Goal: Task Accomplishment & Management: Manage account settings

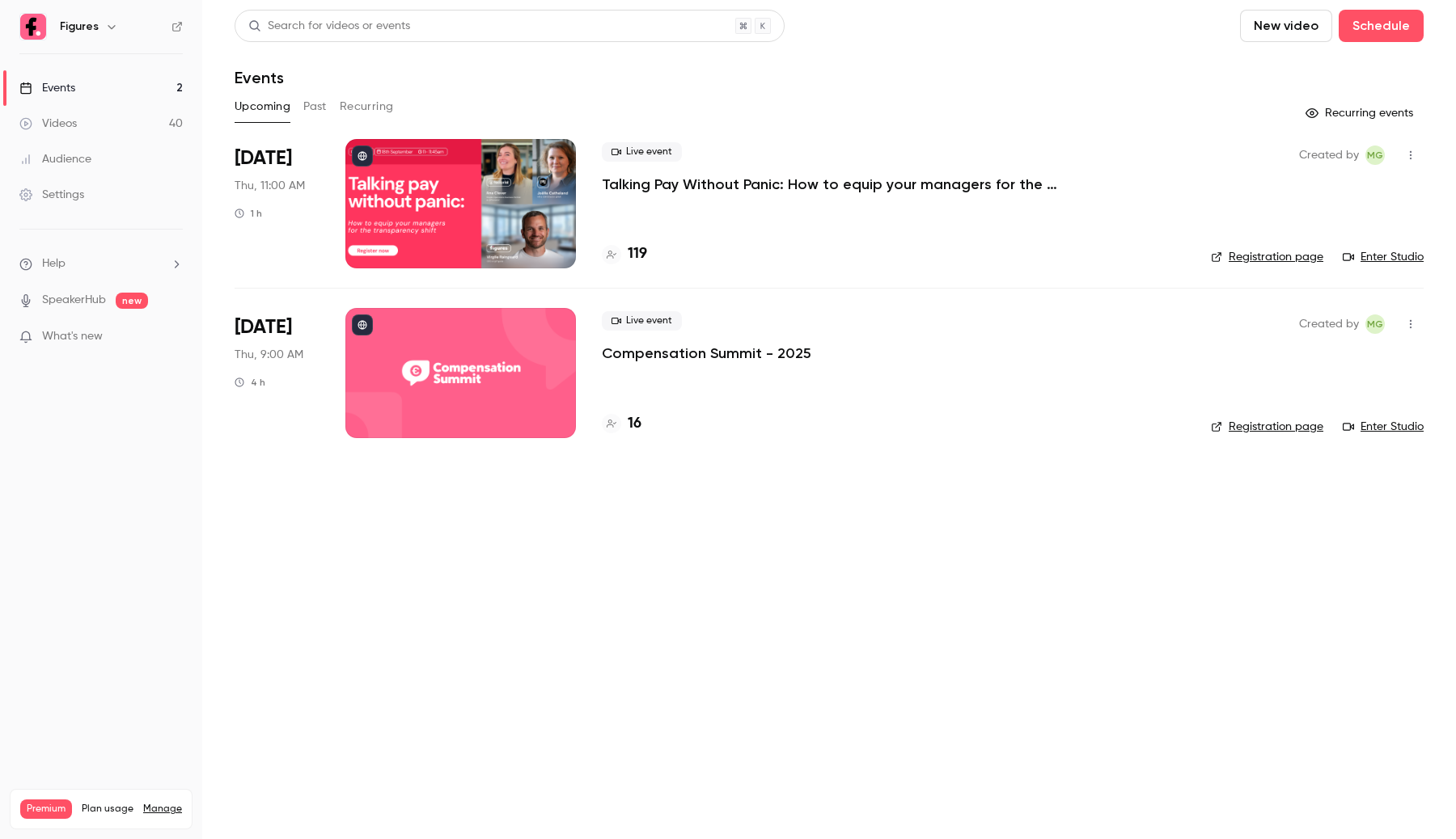
click at [456, 332] on div at bounding box center [461, 373] width 230 height 129
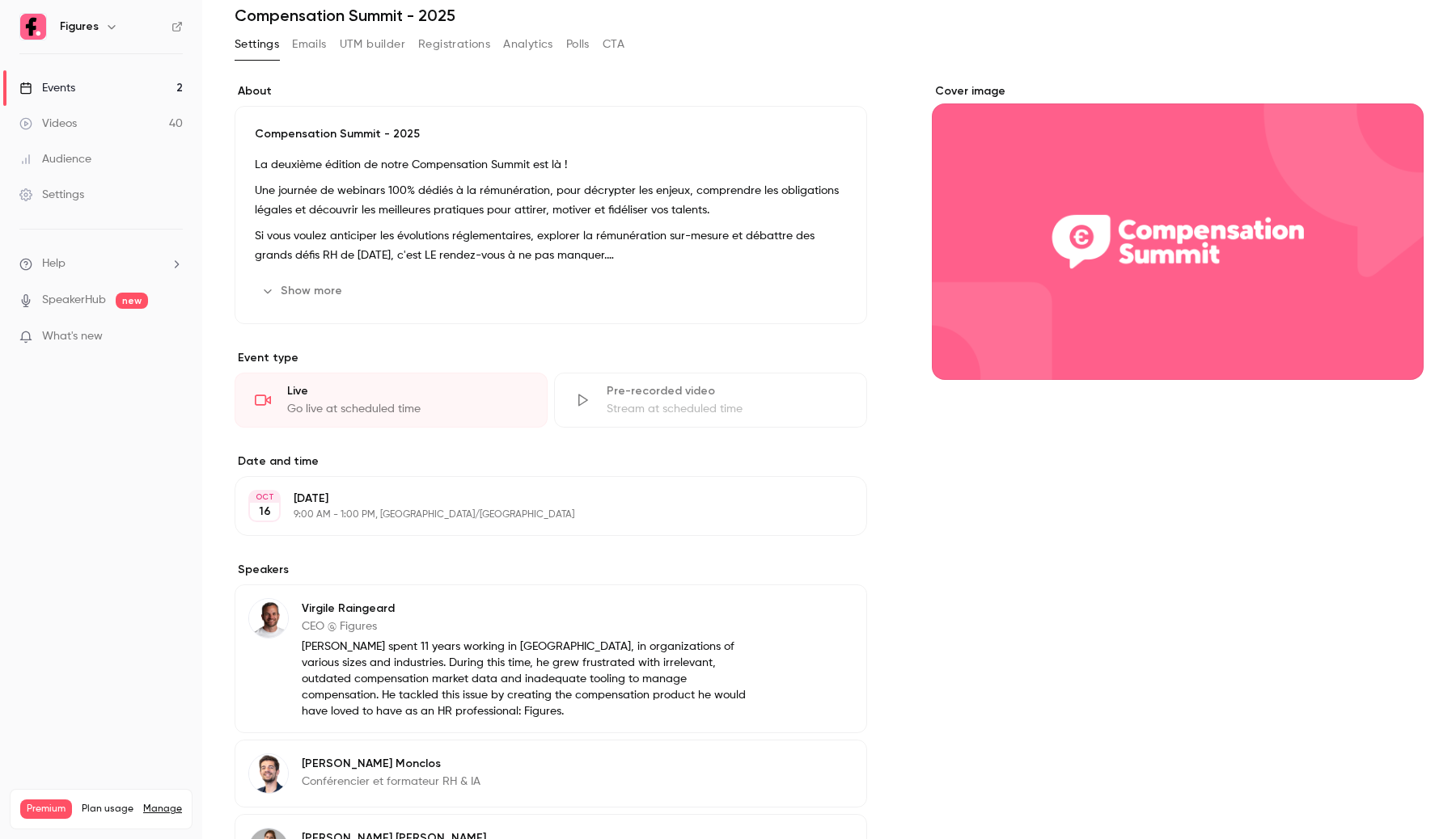
scroll to position [155, 0]
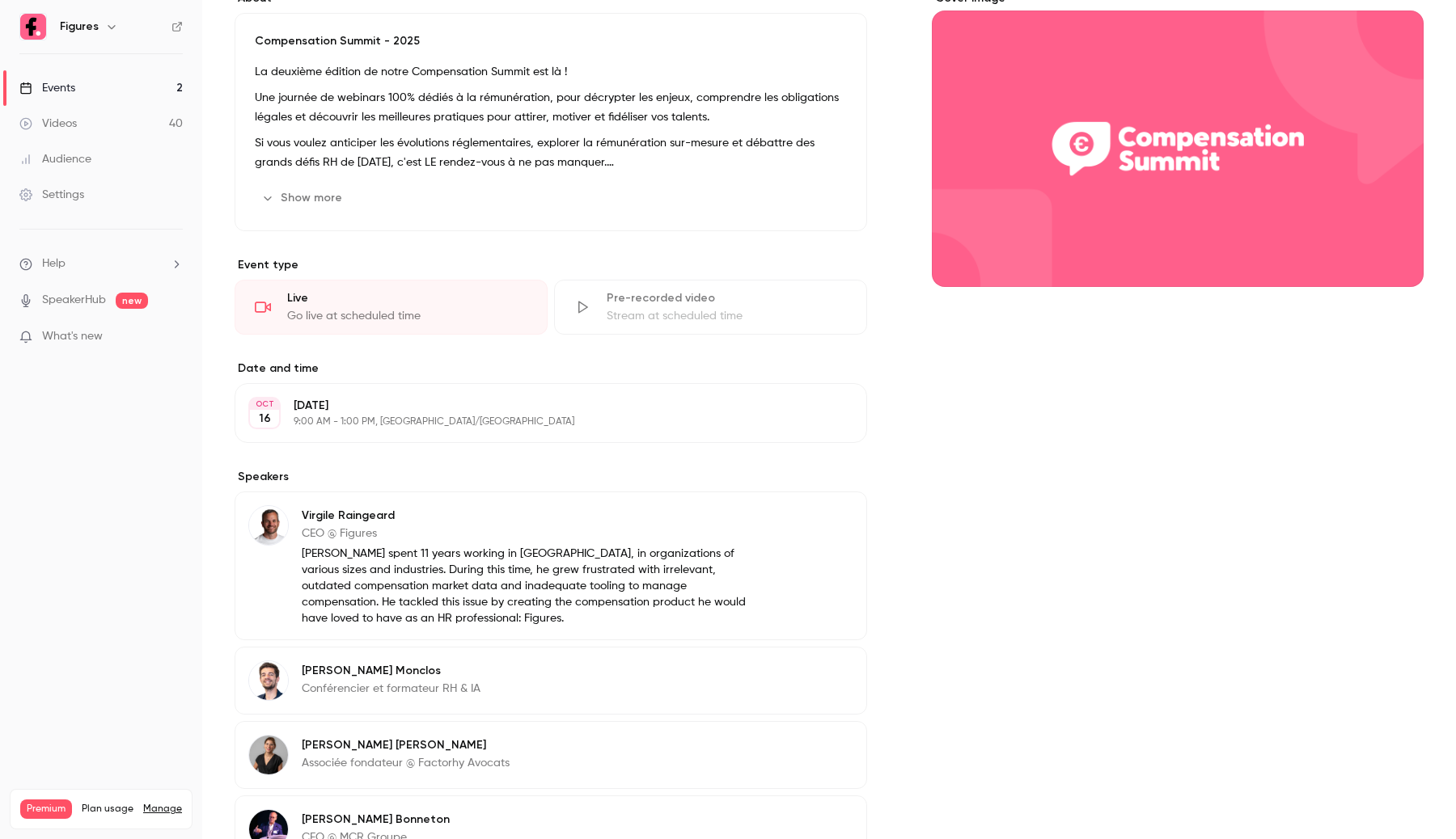
click at [837, 423] on button "Edit" at bounding box center [824, 413] width 59 height 26
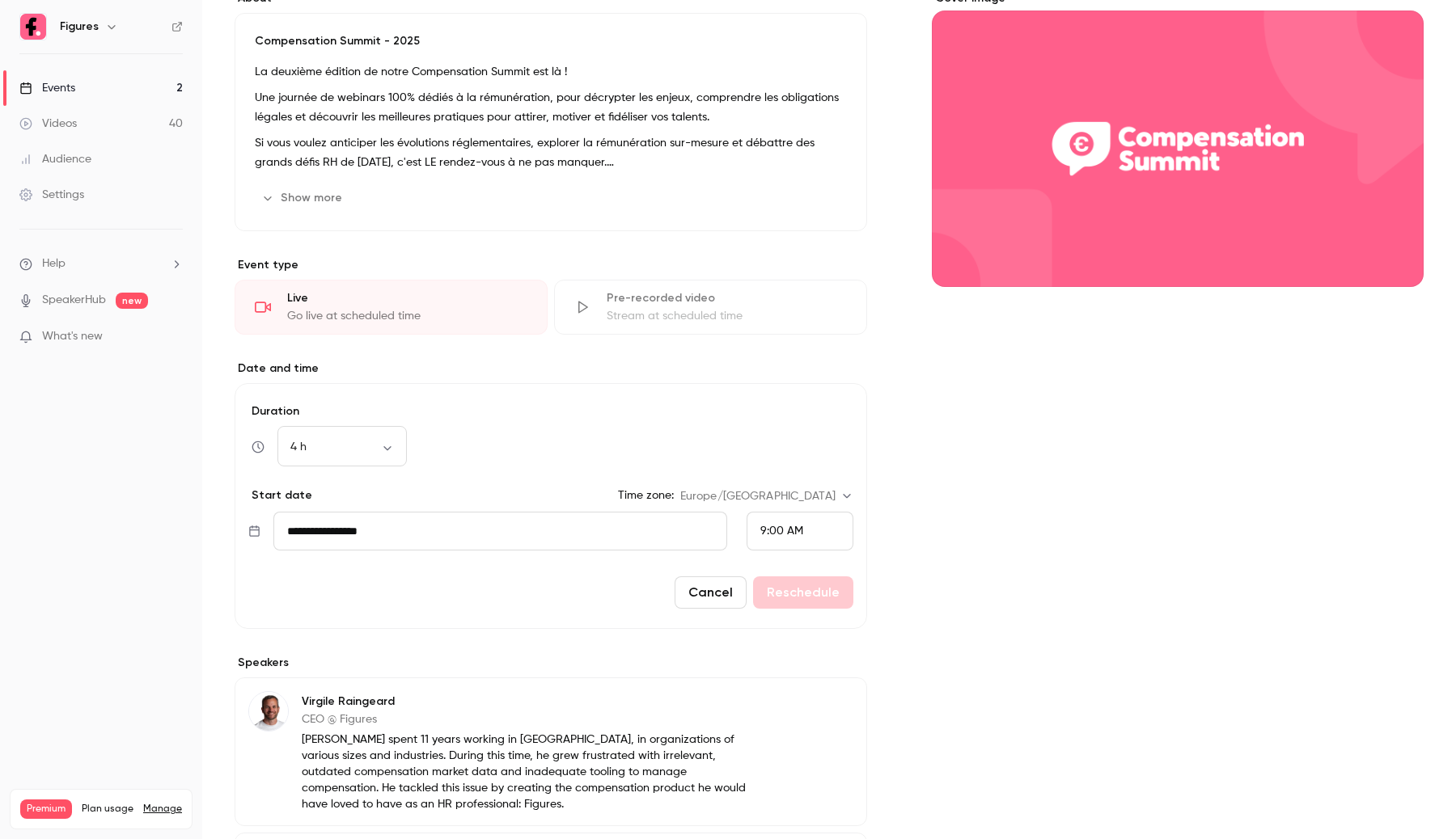
click at [699, 609] on button "Cancel" at bounding box center [711, 593] width 72 height 32
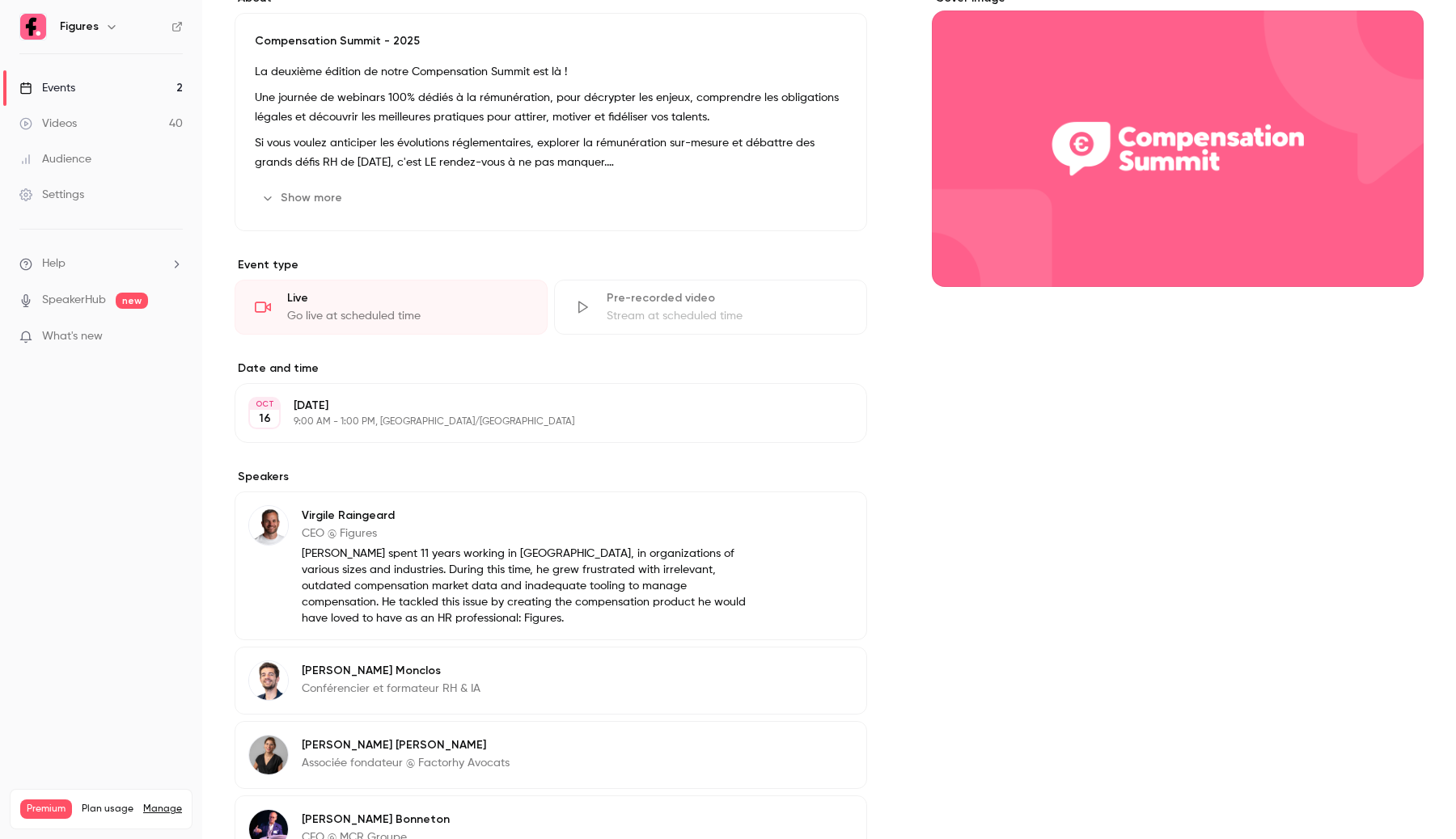
click at [825, 424] on button "Edit" at bounding box center [824, 413] width 59 height 26
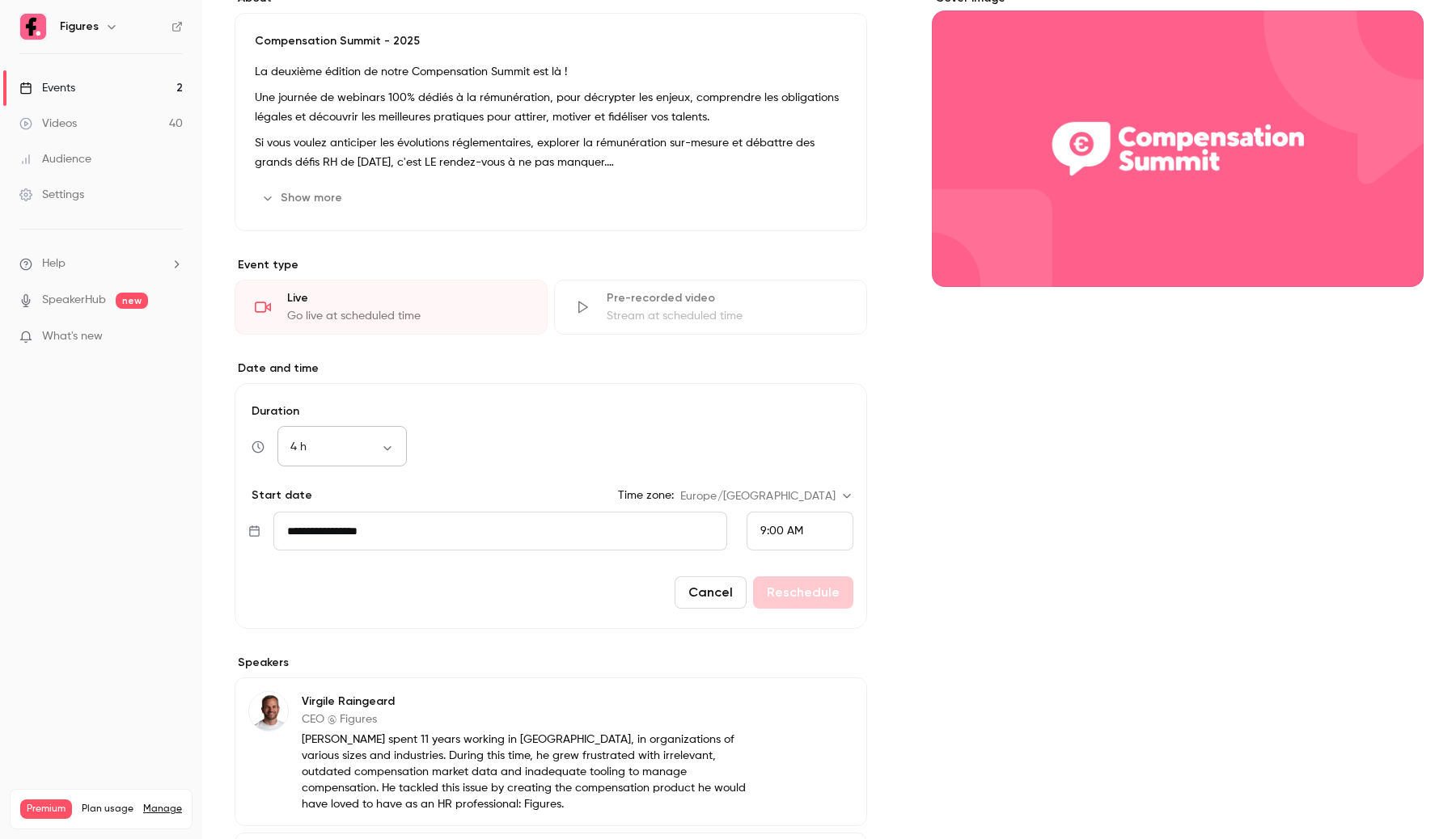
click at [392, 454] on body "Figures Events 2 Videos 40 Audience Settings Help SpeakerHub new What's new Pre…" at bounding box center [728, 420] width 1456 height 839
click at [526, 384] on div at bounding box center [728, 420] width 1456 height 839
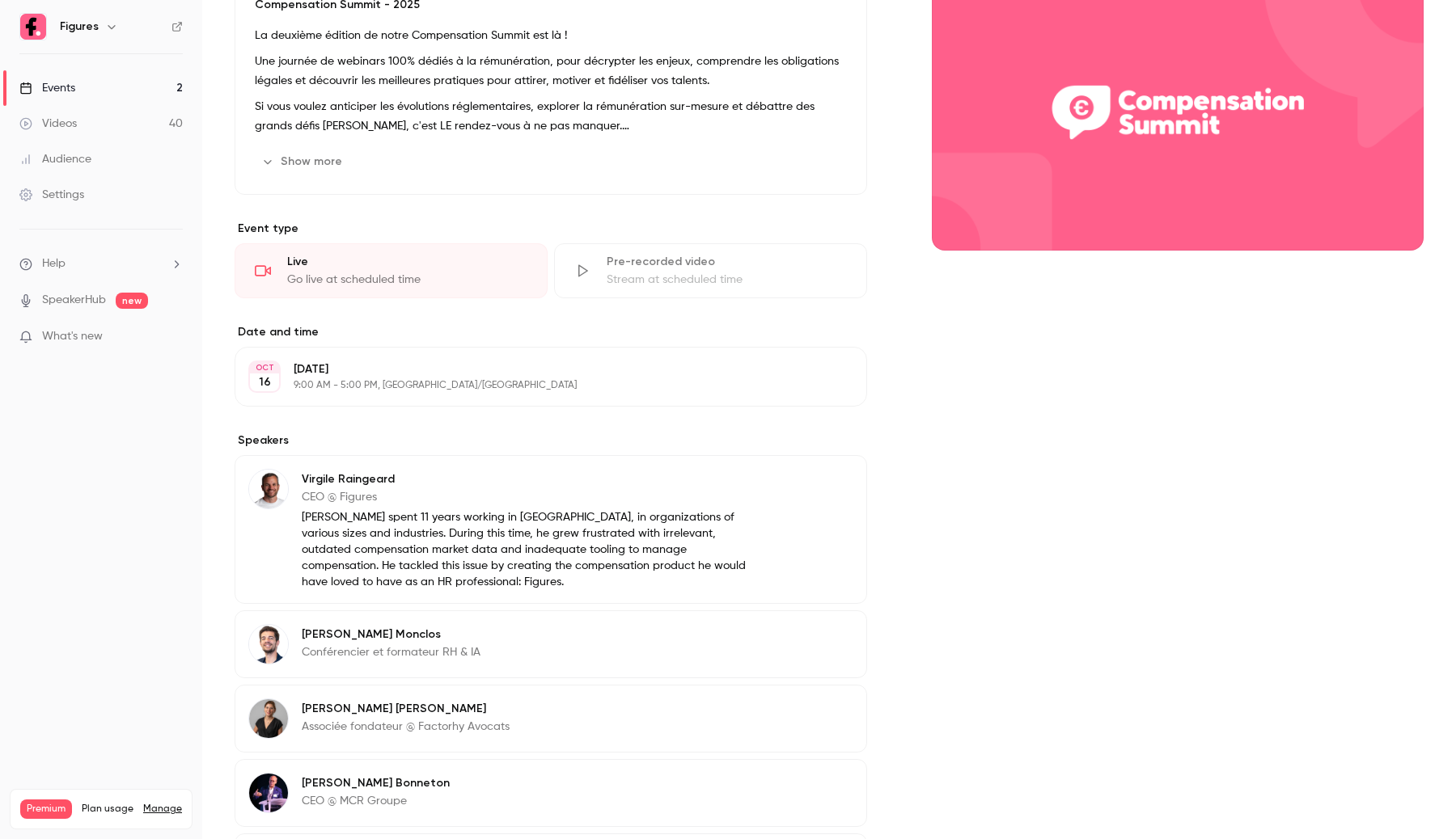
scroll to position [155, 0]
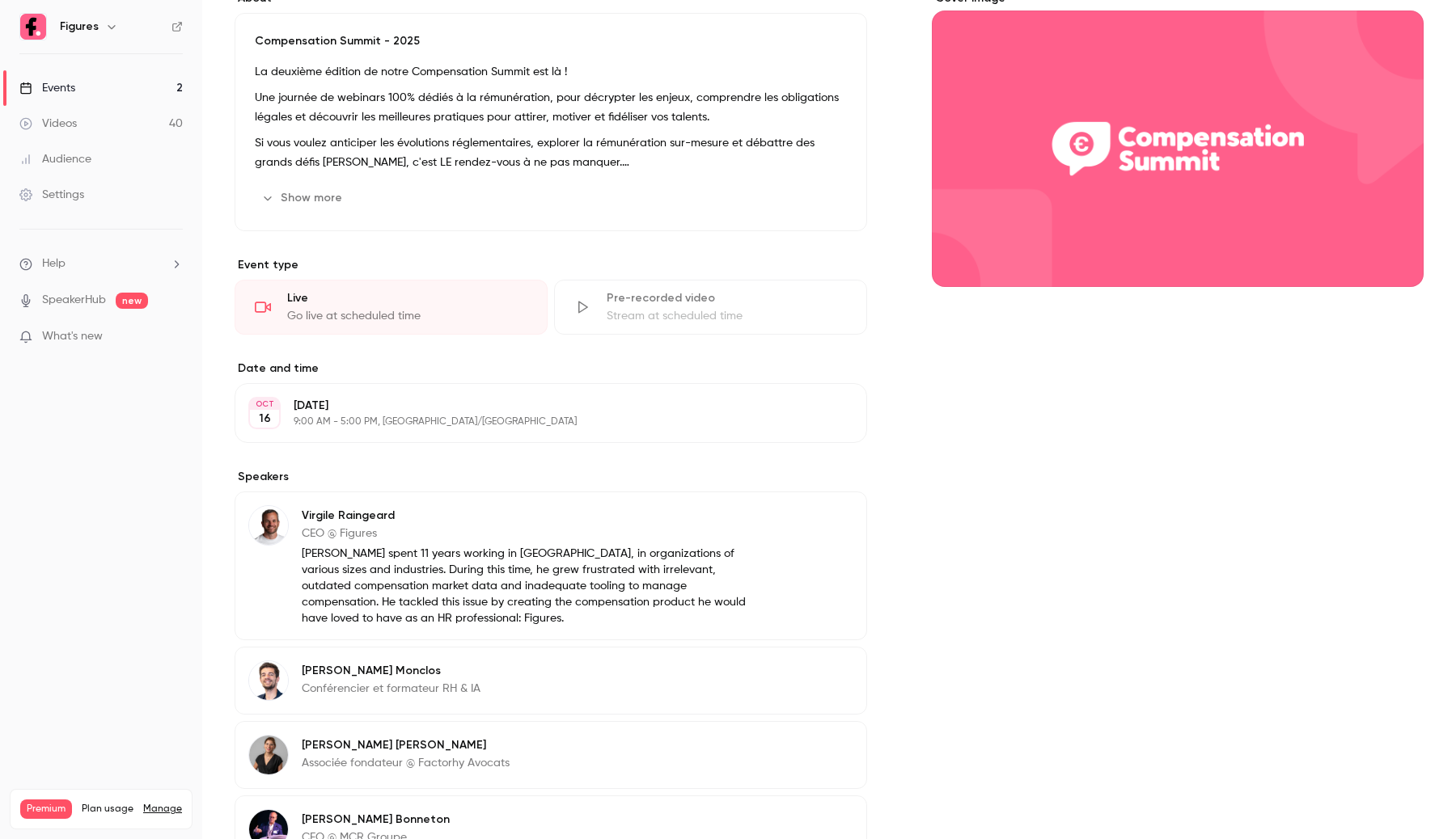
click at [445, 414] on p "[DATE]" at bounding box center [538, 405] width 488 height 16
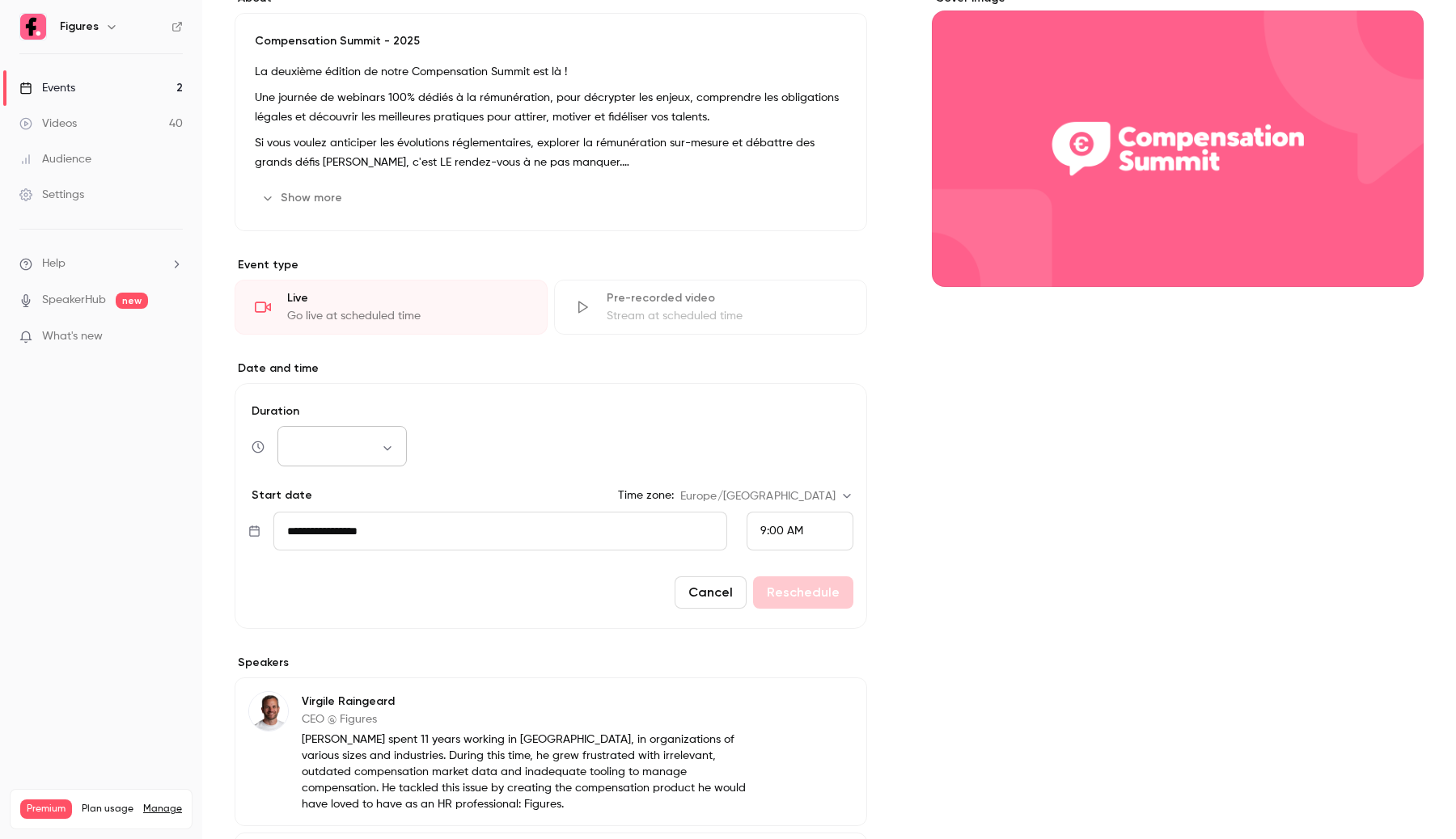
click at [397, 454] on body "Figures Events 2 Videos 40 Audience Settings Help SpeakerHub new What's new Pre…" at bounding box center [728, 420] width 1456 height 839
click at [485, 439] on div at bounding box center [728, 420] width 1456 height 839
click at [696, 608] on button "Cancel" at bounding box center [711, 593] width 72 height 32
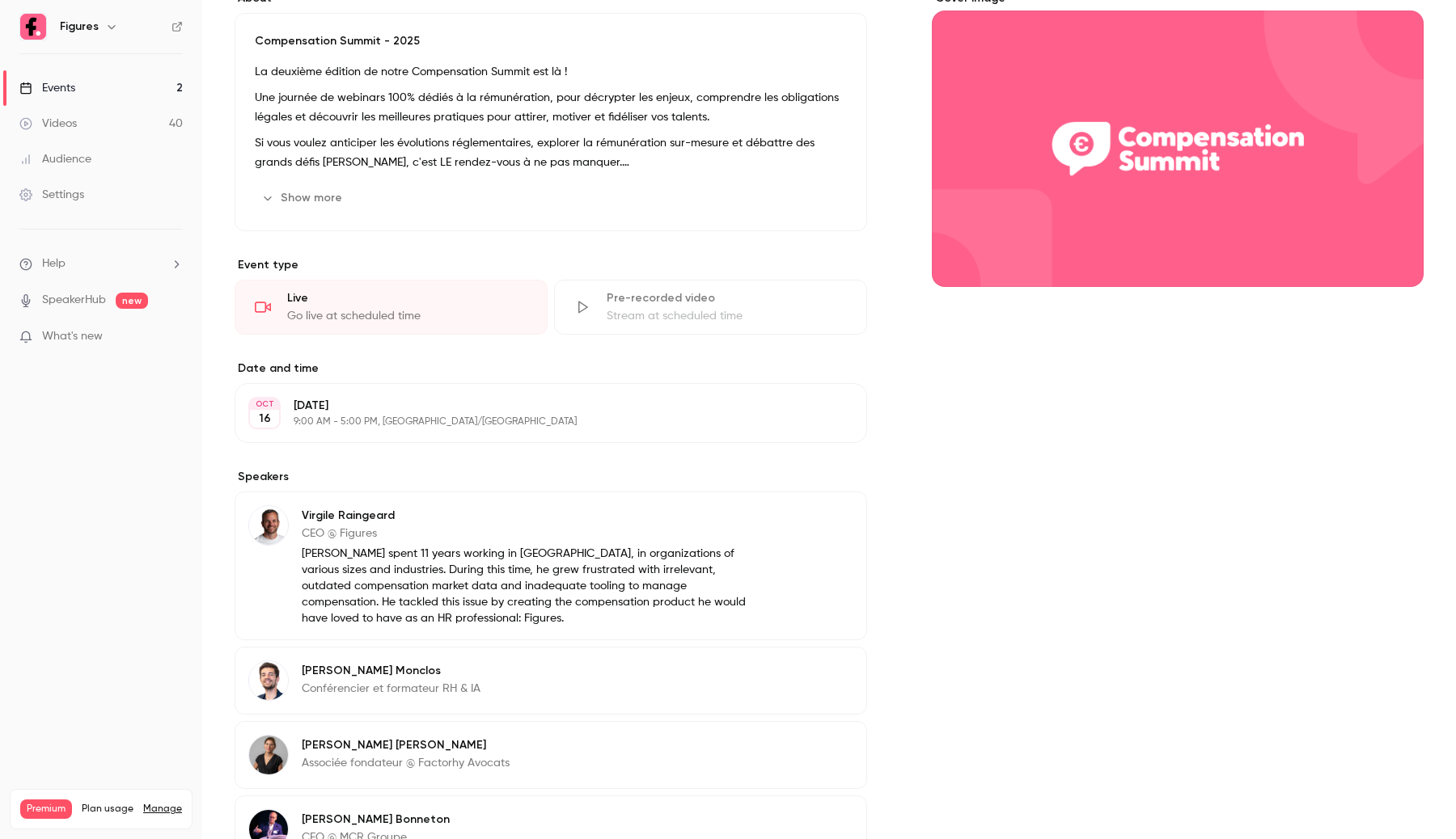
scroll to position [0, 0]
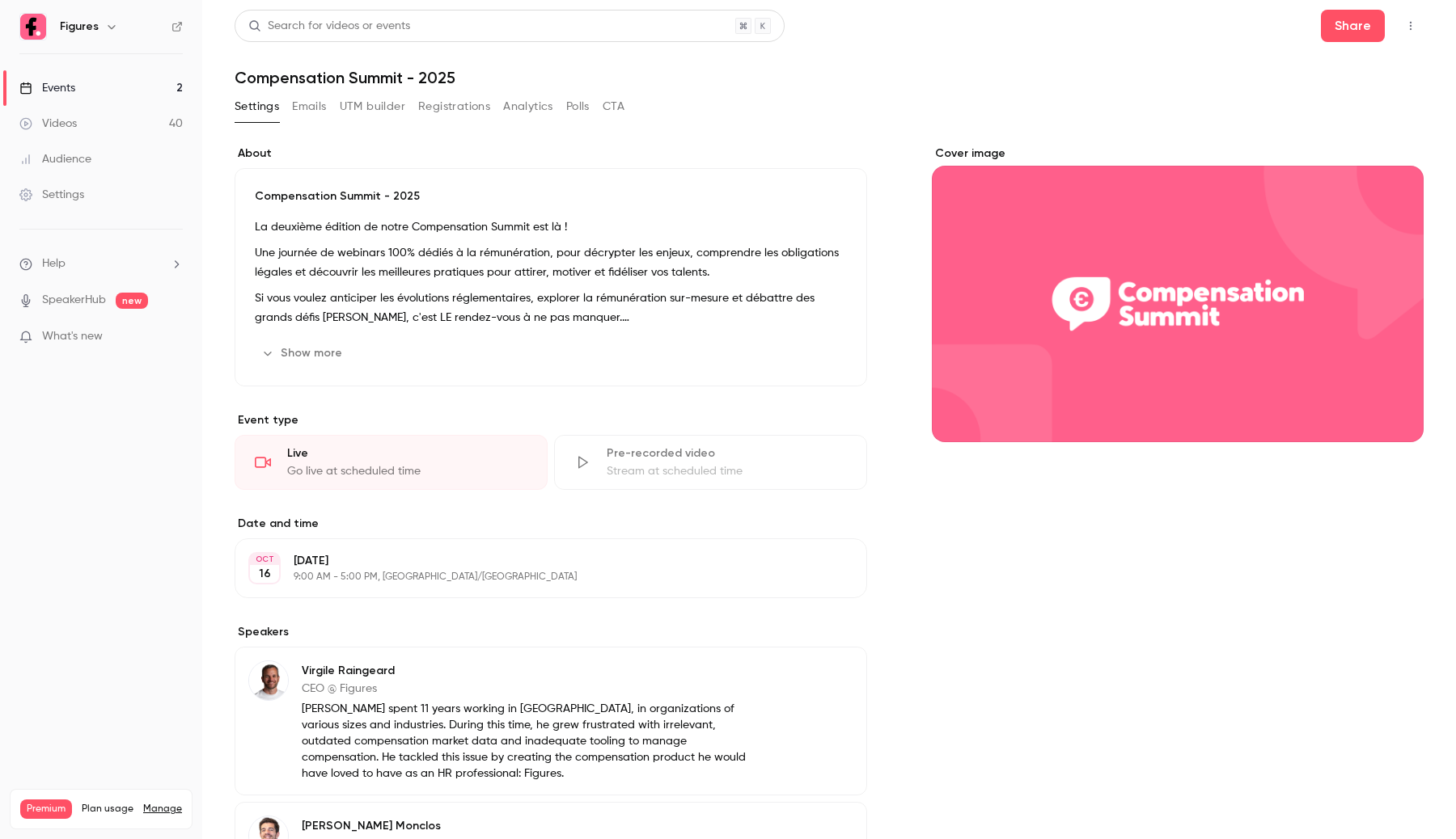
click at [565, 548] on div "OCT 16 Thursday, October 16 9:00 AM - 5:00 PM, Europe/Paris Edit" at bounding box center [551, 568] width 633 height 60
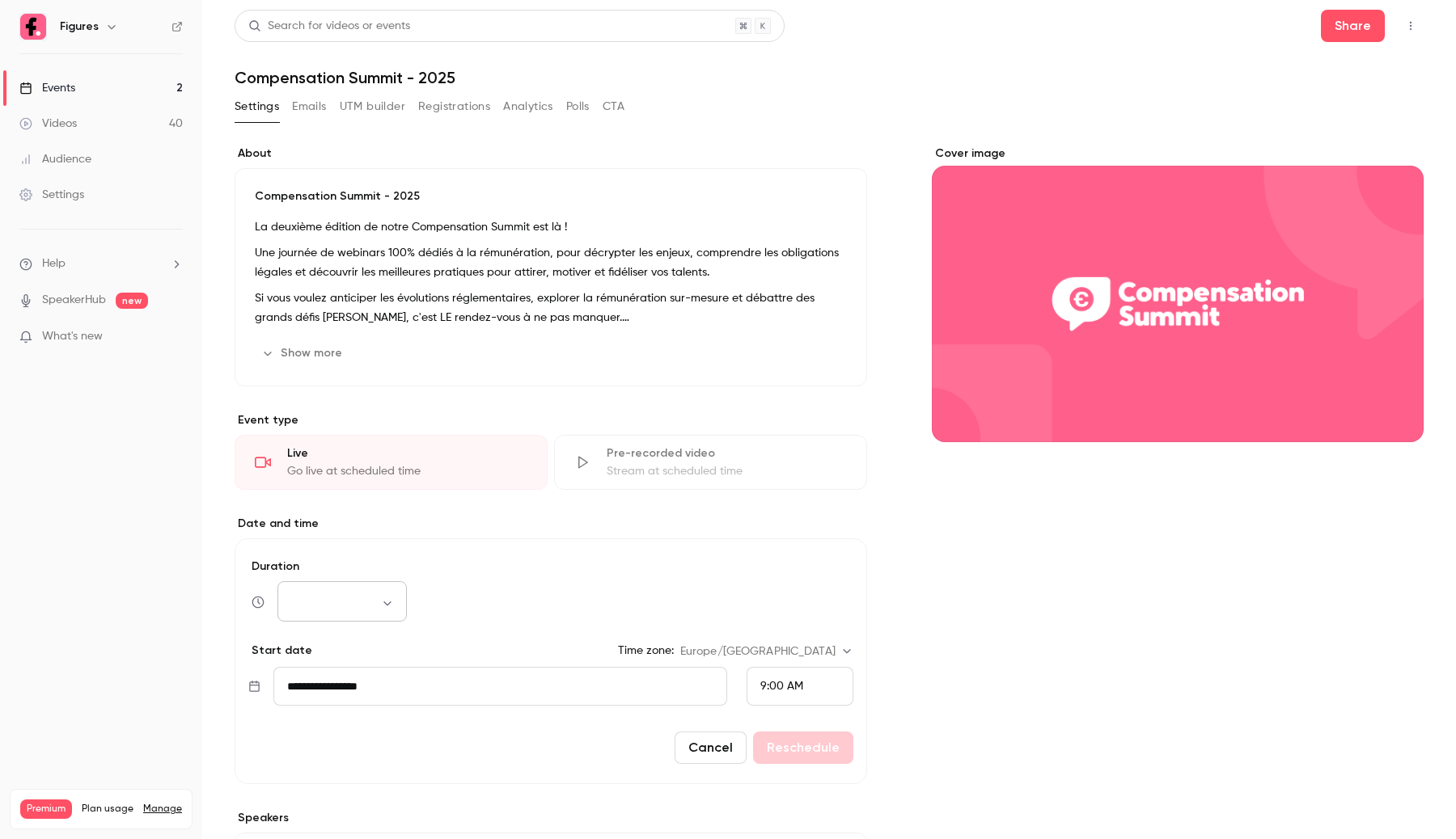
click at [371, 597] on div "​ *** ​" at bounding box center [343, 602] width 129 height 39
click at [395, 611] on body "Figures Events 2 Videos 40 Audience Settings Help SpeakerHub new What's new Pre…" at bounding box center [728, 420] width 1456 height 839
click at [453, 604] on div at bounding box center [728, 420] width 1456 height 839
click at [722, 771] on form "**********" at bounding box center [551, 661] width 633 height 245
click at [722, 764] on button "Cancel" at bounding box center [711, 748] width 72 height 32
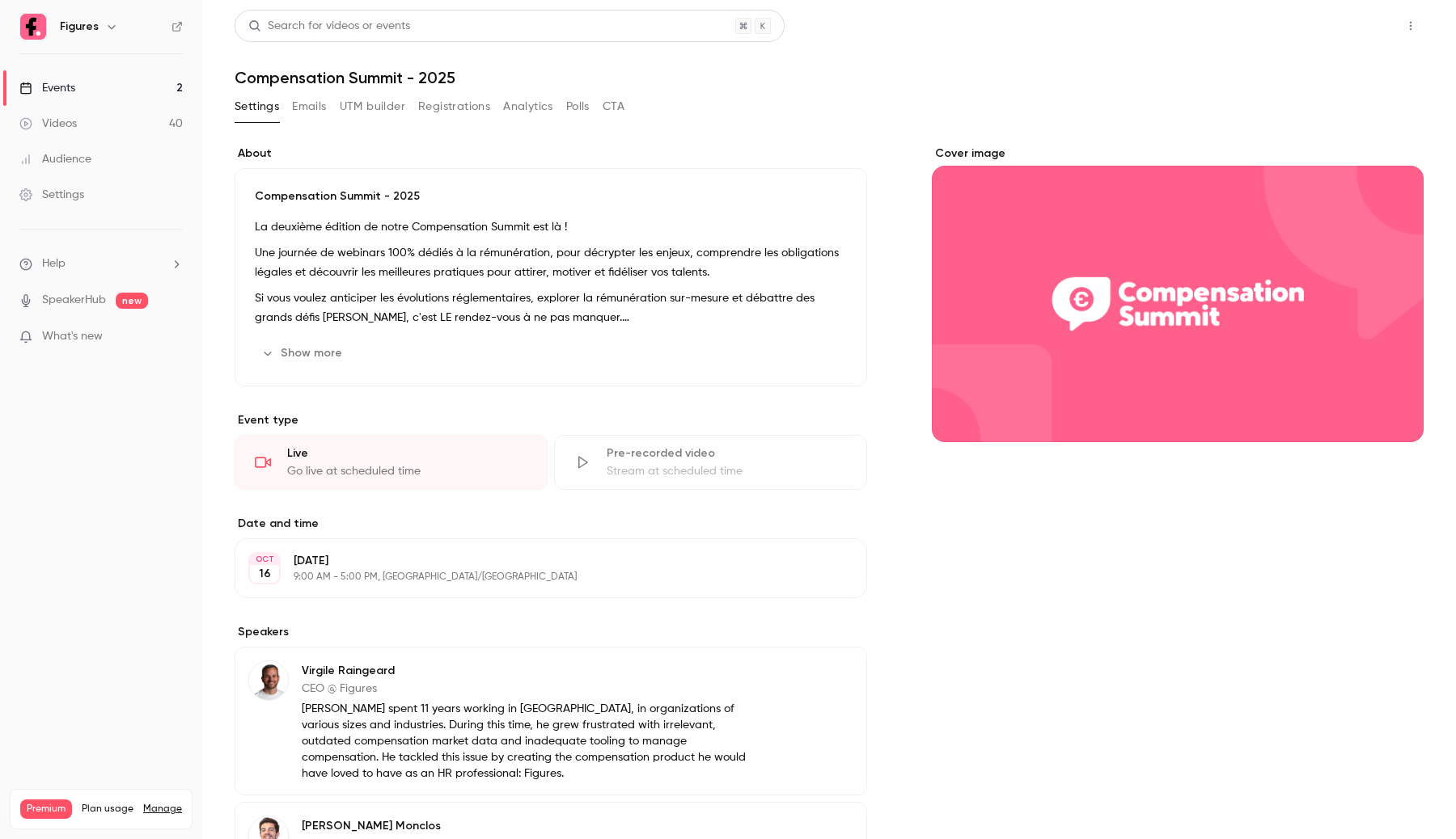
click at [1367, 20] on button "Share" at bounding box center [1352, 26] width 64 height 32
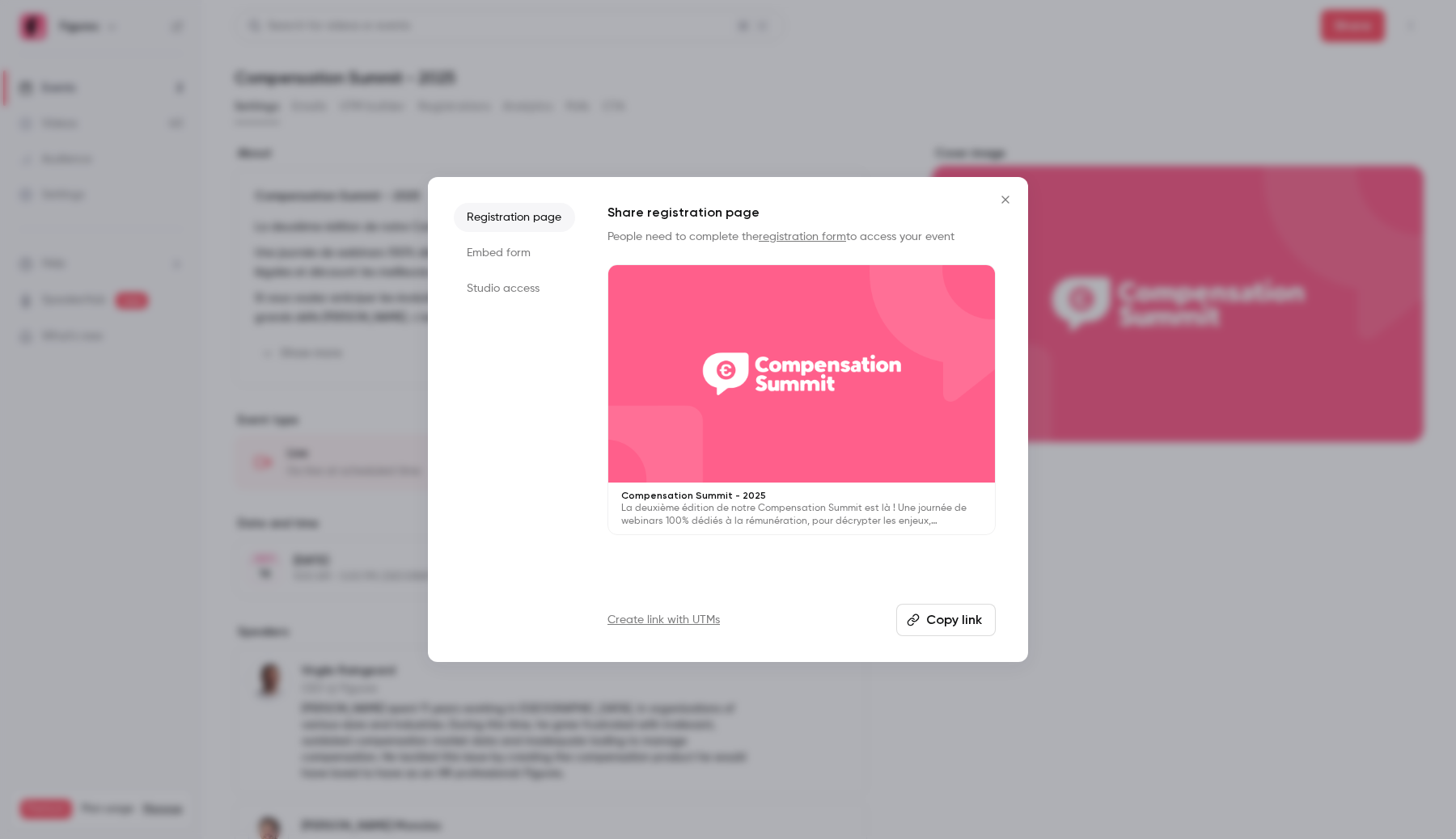
click at [807, 374] on div at bounding box center [801, 374] width 386 height 218
